Goal: Use online tool/utility

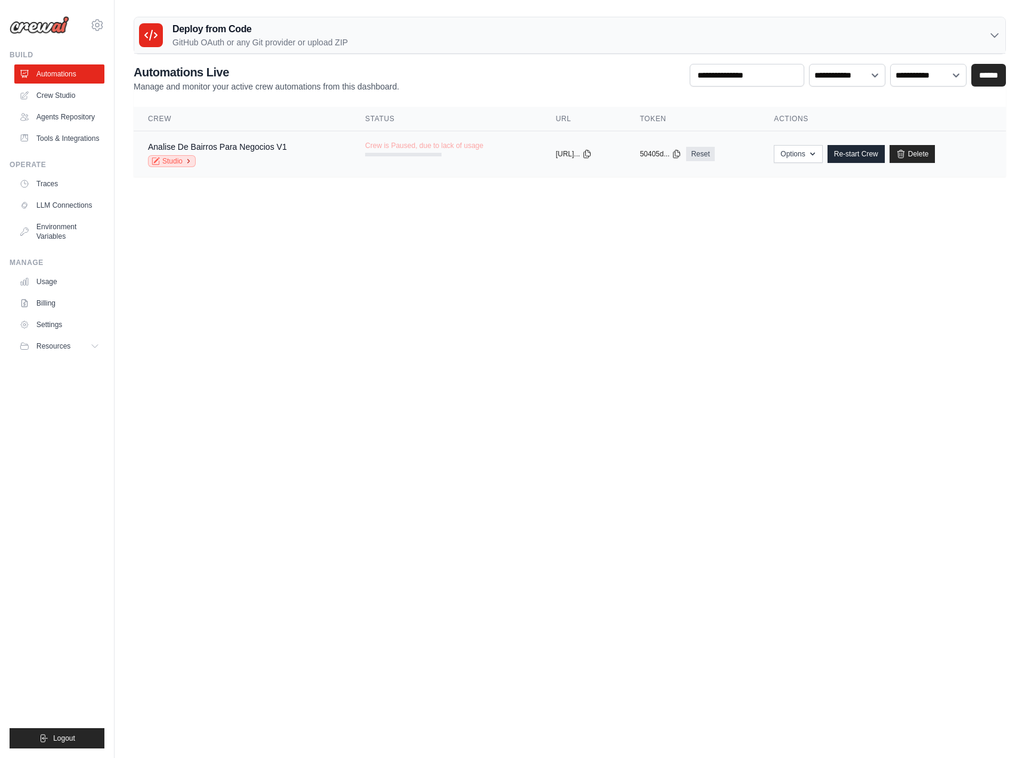
click at [169, 159] on link "Studio" at bounding box center [172, 161] width 48 height 12
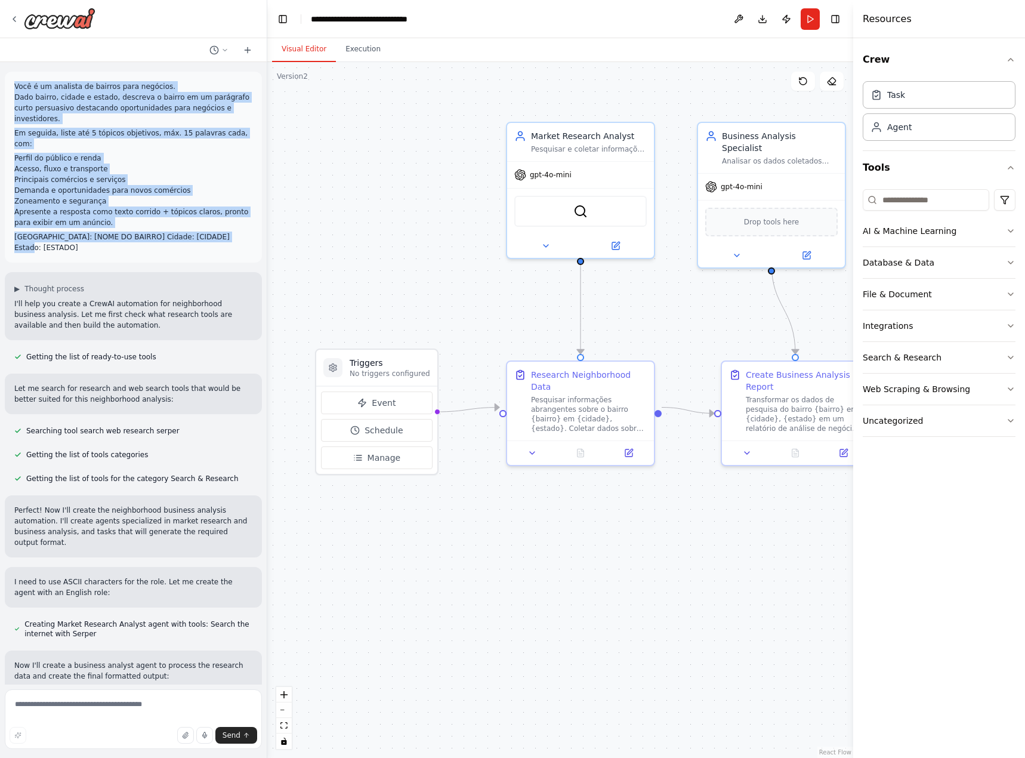
drag, startPoint x: 231, startPoint y: 223, endPoint x: 12, endPoint y: 78, distance: 262.4
click at [12, 78] on div "Você é um analista de bairros para negócios. Dado bairro, cidade e estado, desc…" at bounding box center [133, 167] width 257 height 191
copy div "Você é um analista de bairros para negócios. Dado bairro, cidade e estado, desc…"
